Goal: Check status: Check status

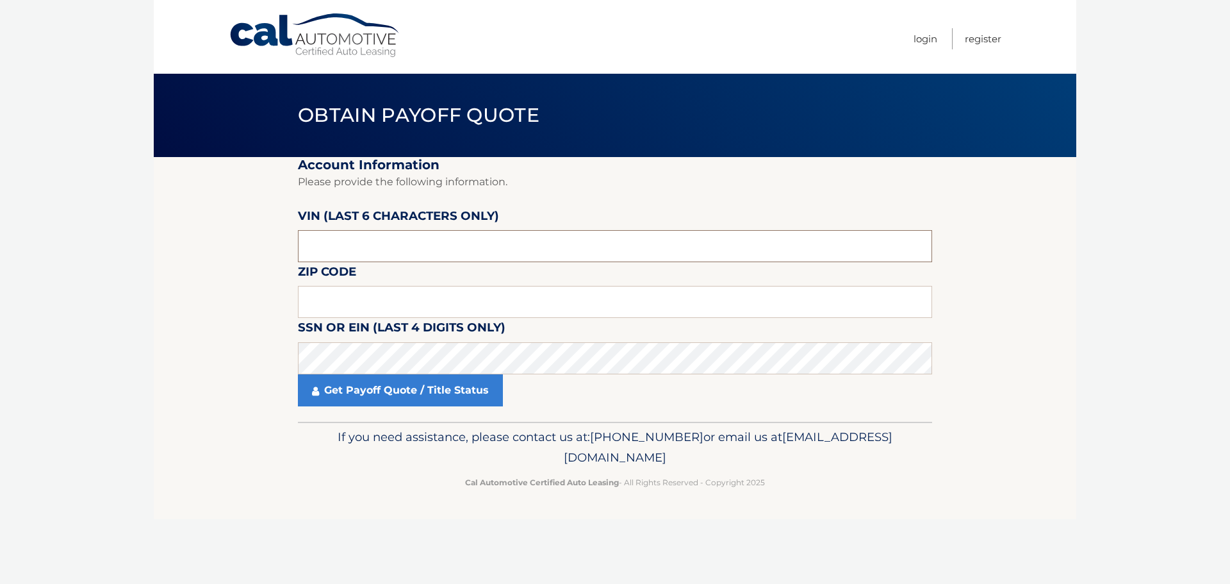
click at [382, 243] on input "text" at bounding box center [615, 246] width 634 height 32
type input "716178"
type input "07740"
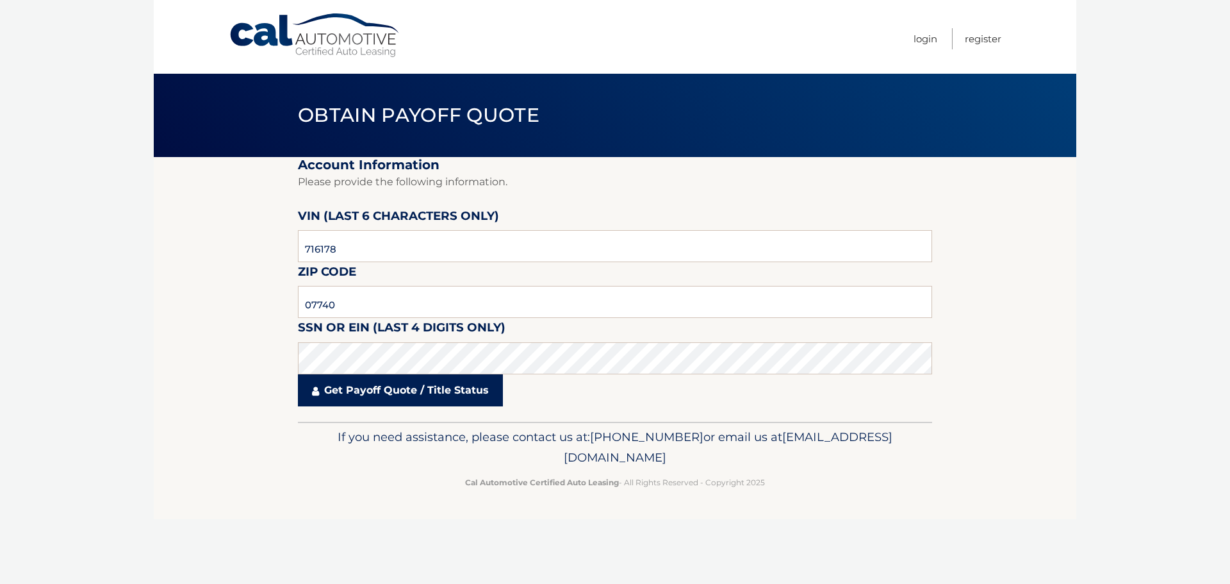
click at [376, 393] on link "Get Payoff Quote / Title Status" at bounding box center [400, 390] width 205 height 32
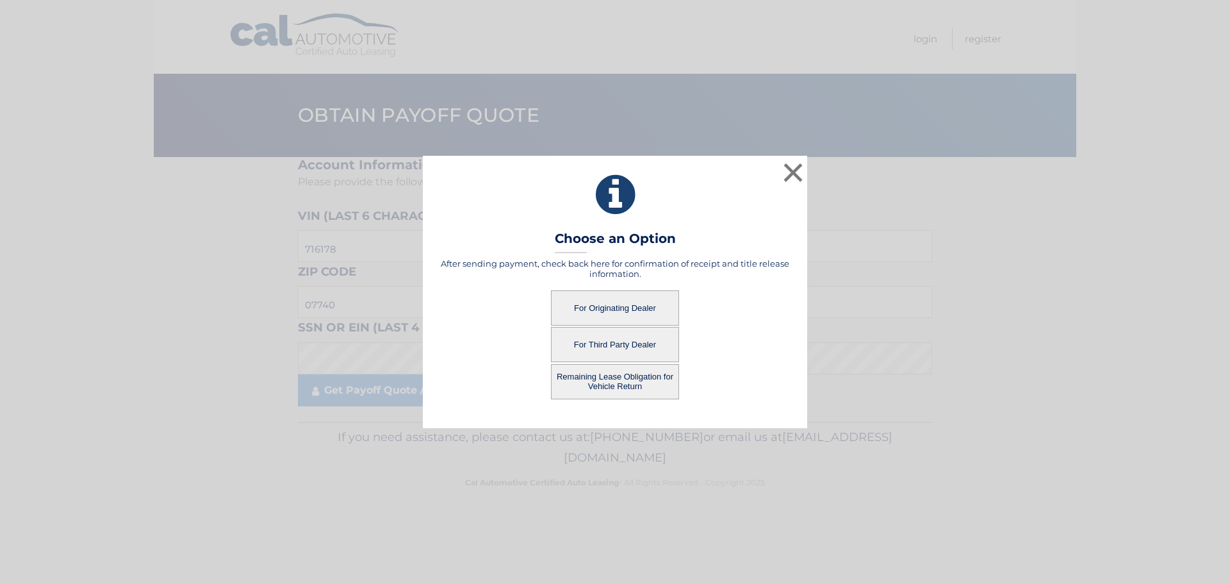
click at [618, 302] on button "For Originating Dealer" at bounding box center [615, 307] width 128 height 35
click at [627, 307] on button "For Originating Dealer" at bounding box center [615, 307] width 128 height 35
click at [597, 304] on button "For Originating Dealer" at bounding box center [615, 307] width 128 height 35
click at [800, 174] on button "×" at bounding box center [793, 173] width 26 height 26
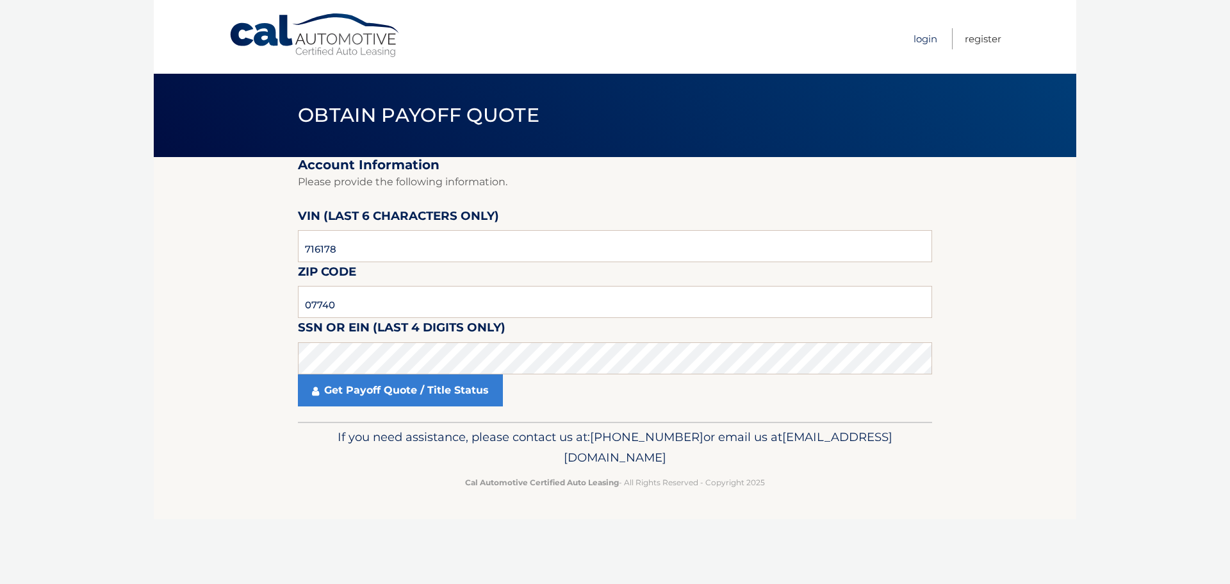
click at [925, 40] on link "Login" at bounding box center [926, 38] width 24 height 21
click at [334, 305] on input "text" at bounding box center [615, 302] width 634 height 32
type input "07740"
click at [320, 242] on input "text" at bounding box center [615, 246] width 634 height 32
type input "716178"
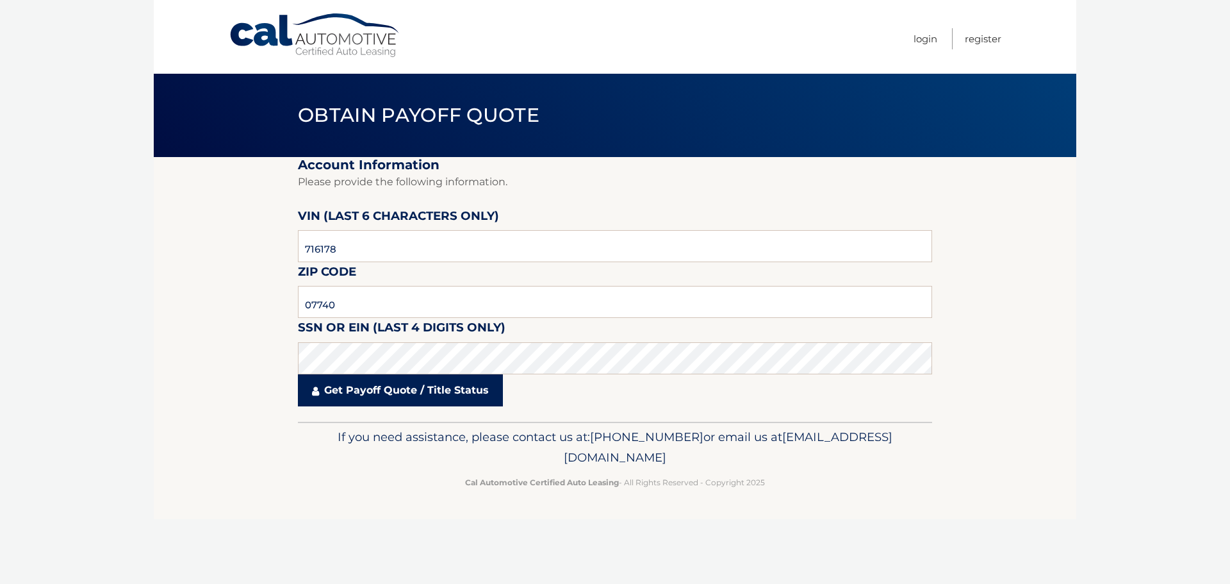
click at [374, 398] on link "Get Payoff Quote / Title Status" at bounding box center [400, 390] width 205 height 32
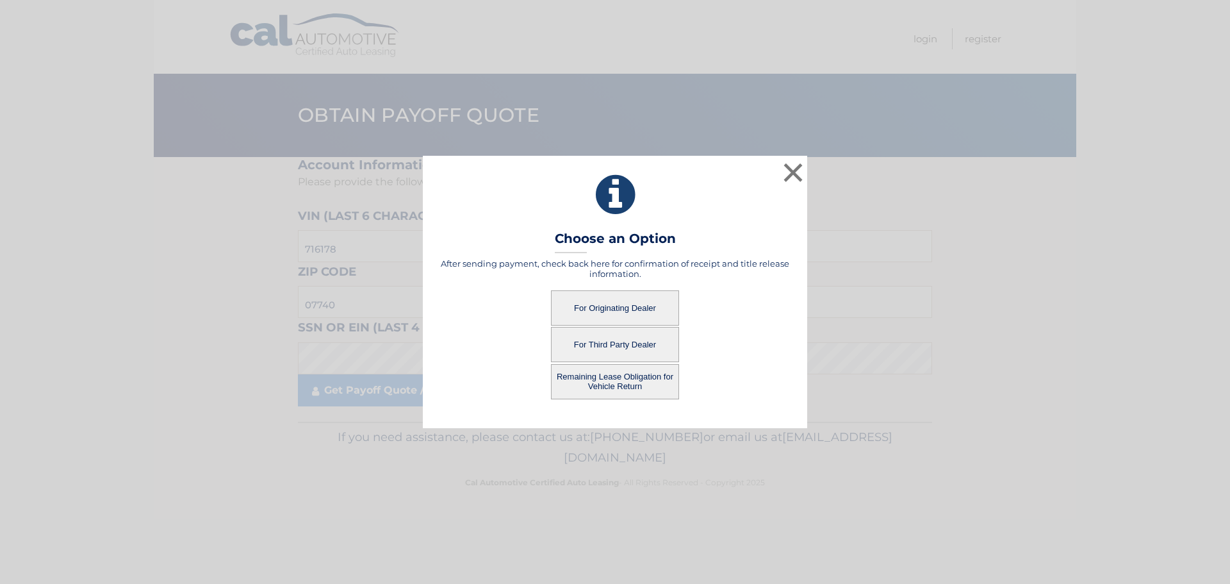
click at [597, 307] on button "For Originating Dealer" at bounding box center [615, 307] width 128 height 35
click at [629, 304] on button "For Originating Dealer" at bounding box center [615, 307] width 128 height 35
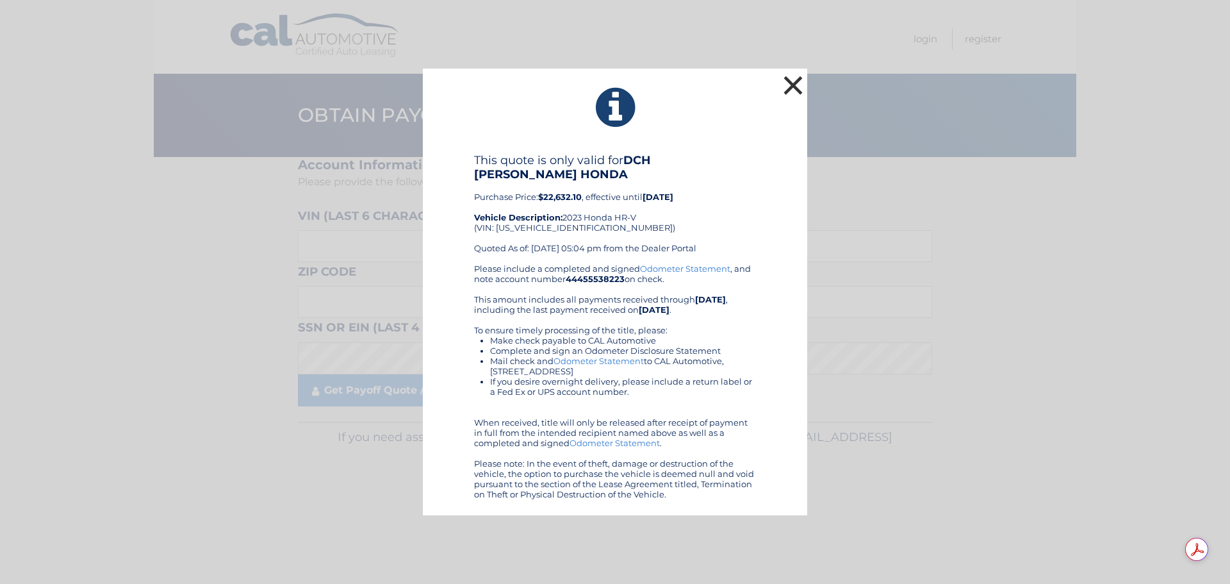
click at [792, 90] on button "×" at bounding box center [793, 85] width 26 height 26
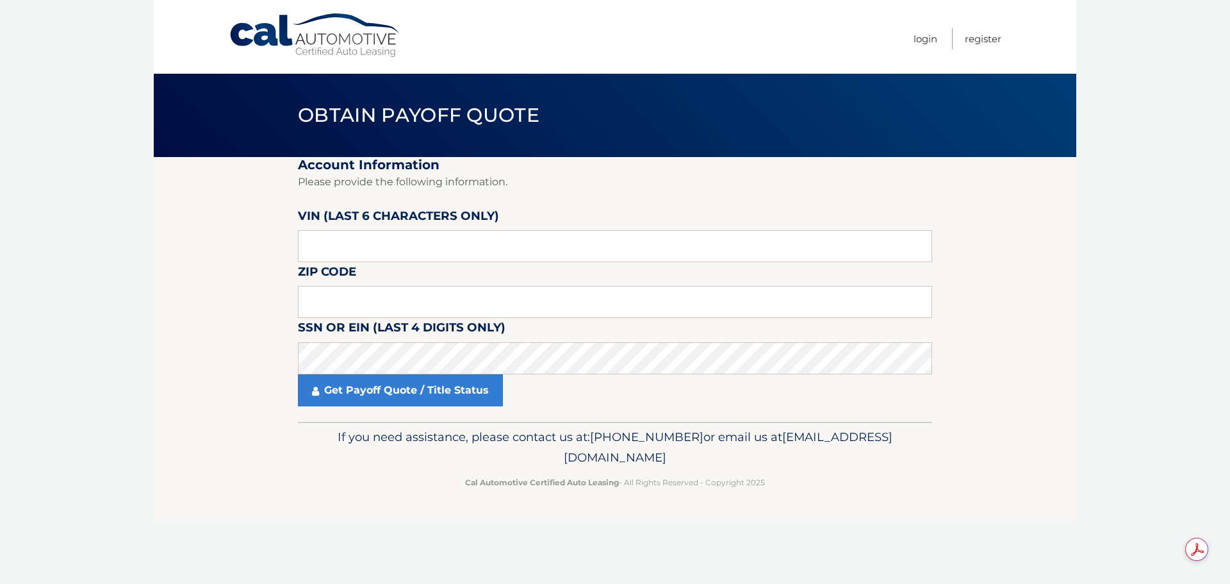
click at [560, 133] on header "Obtain Payoff Quote" at bounding box center [615, 115] width 634 height 83
click at [608, 212] on fieldset "Account Information Please provide the following information. [PERSON_NAME] (la…" at bounding box center [615, 289] width 634 height 265
